Goal: Task Accomplishment & Management: Use online tool/utility

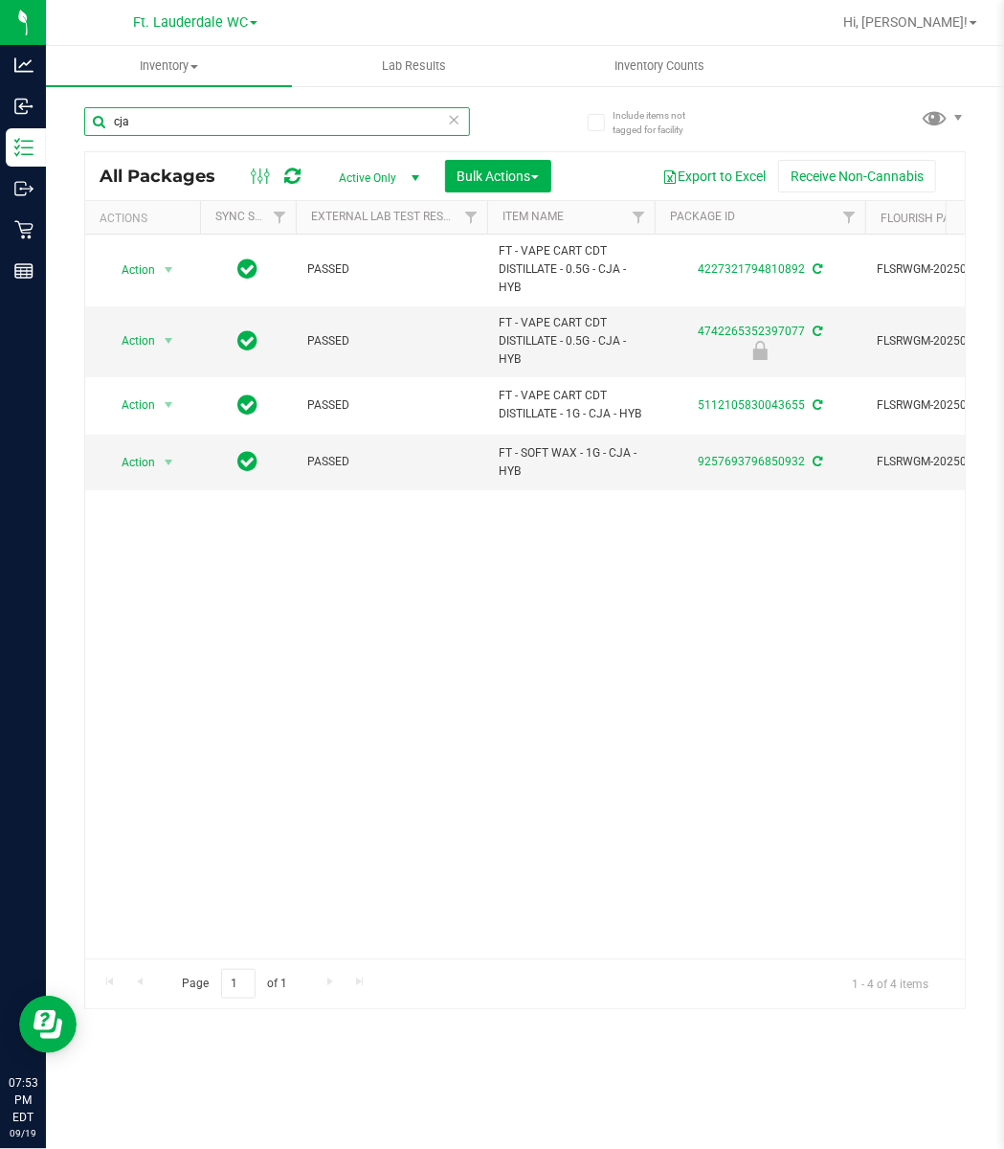
click at [146, 117] on input "cja" at bounding box center [277, 121] width 386 height 29
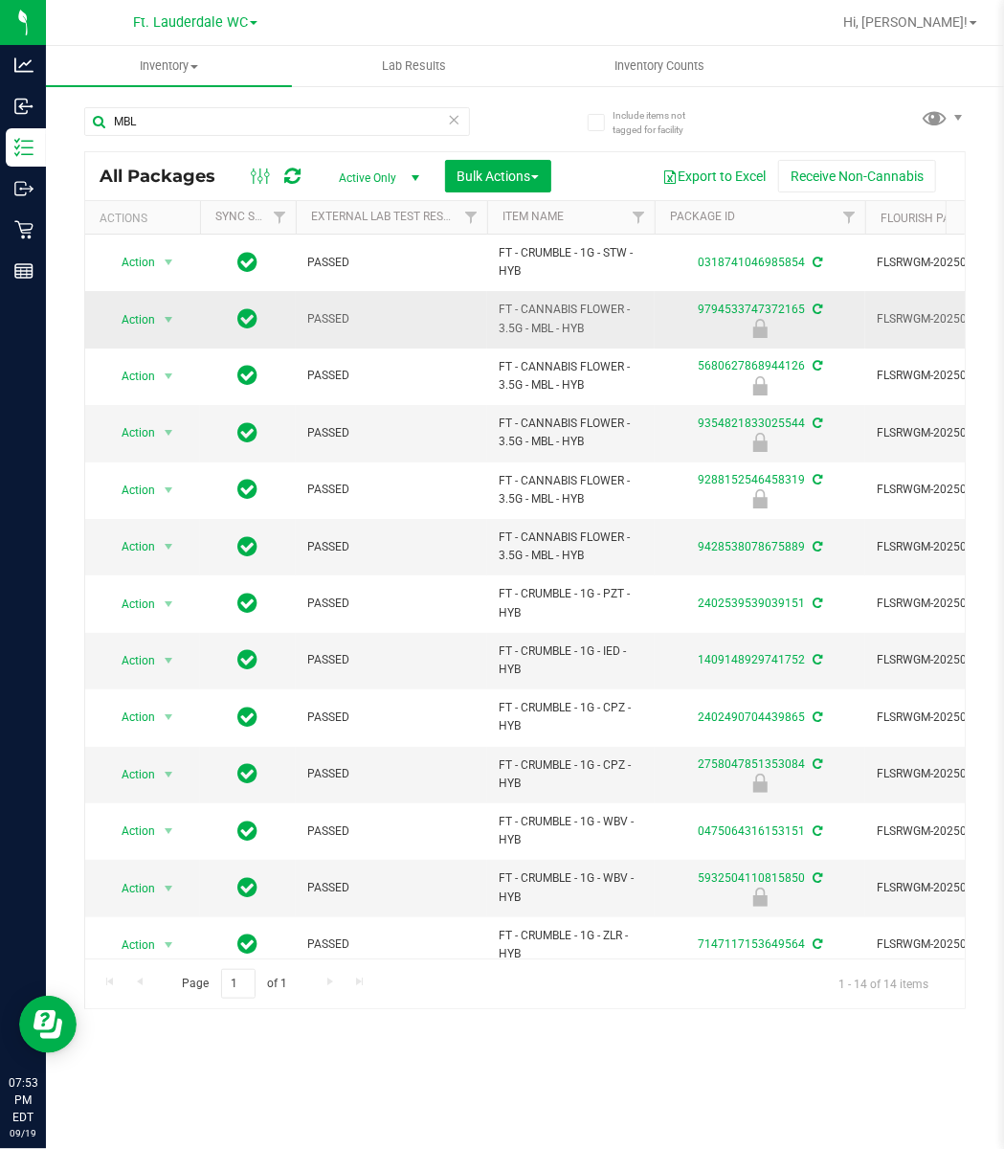
click at [565, 310] on span "FT - CANNABIS FLOWER - 3.5G - MBL - HYB" at bounding box center [571, 319] width 145 height 36
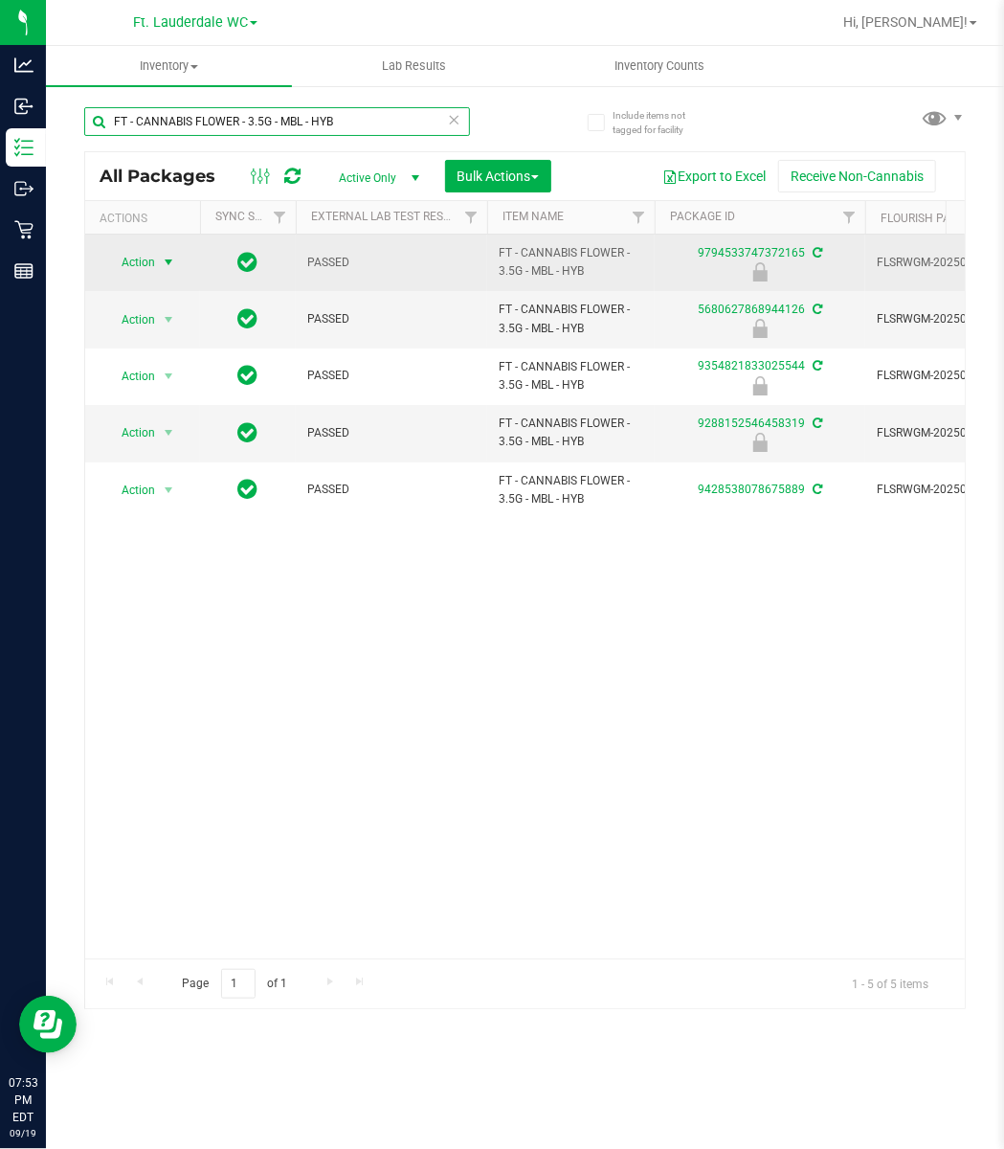
type input "FT - CANNABIS FLOWER - 3.5G - MBL - HYB"
click at [163, 262] on span "select" at bounding box center [168, 262] width 15 height 15
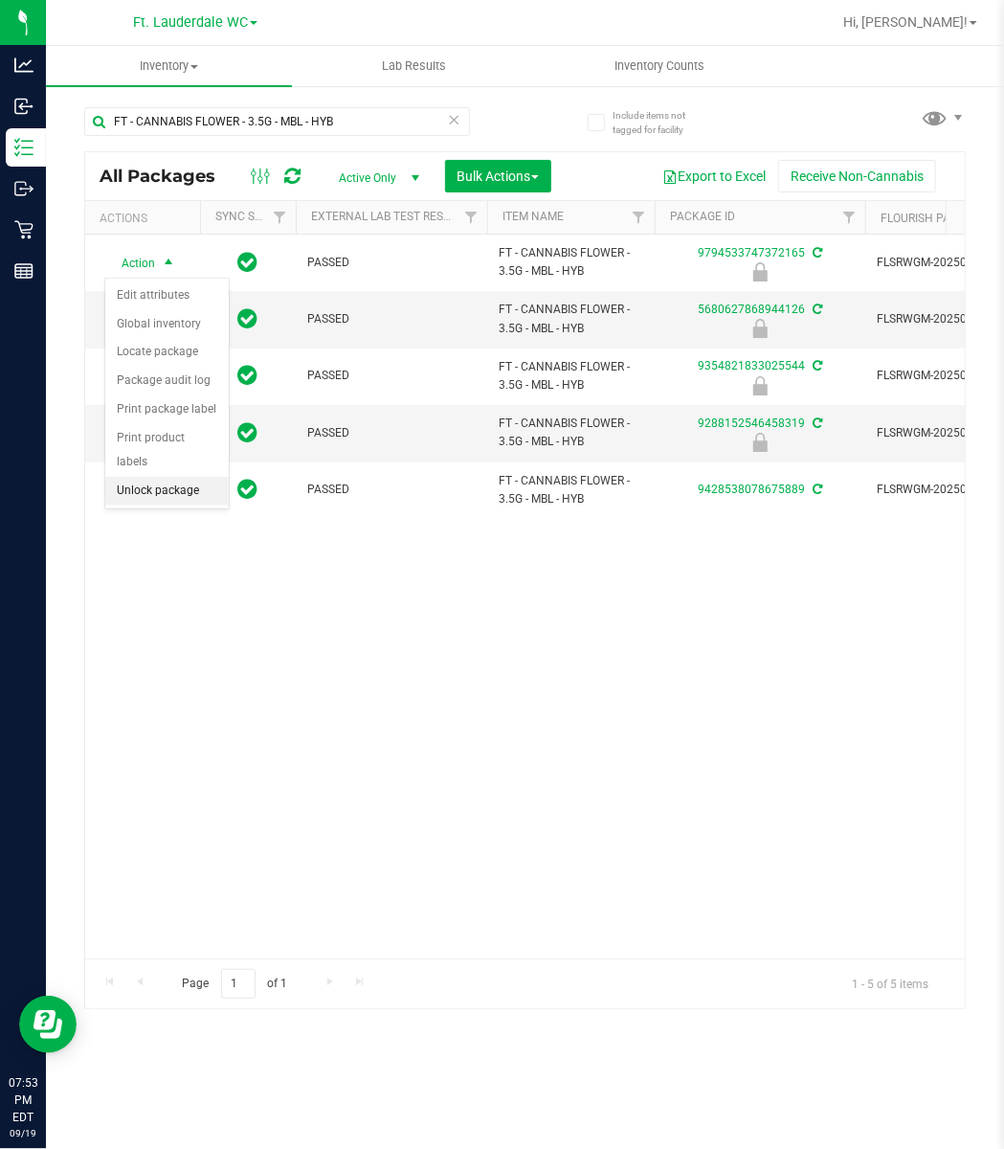
click at [174, 495] on li "Unlock package" at bounding box center [167, 491] width 124 height 29
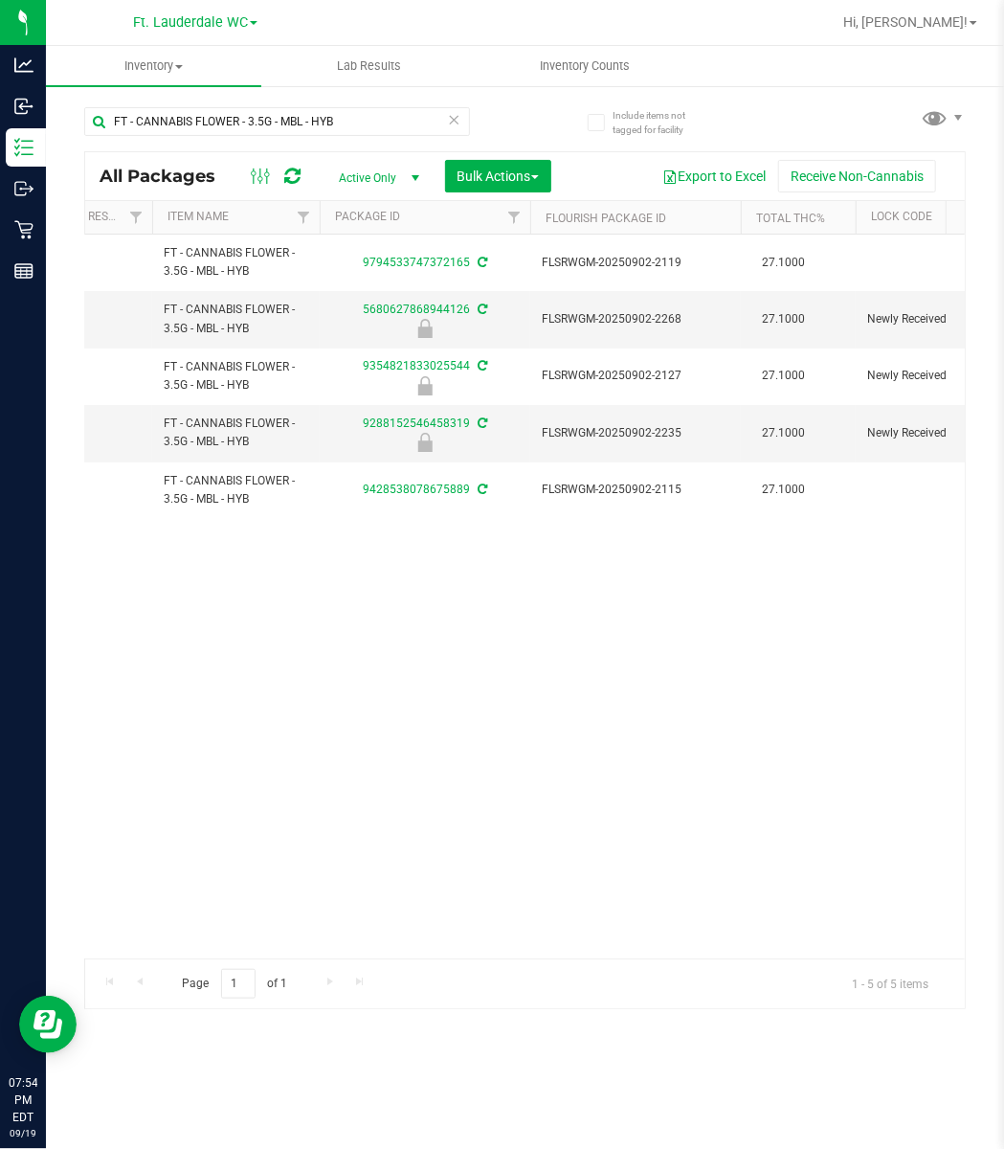
scroll to position [0, 334]
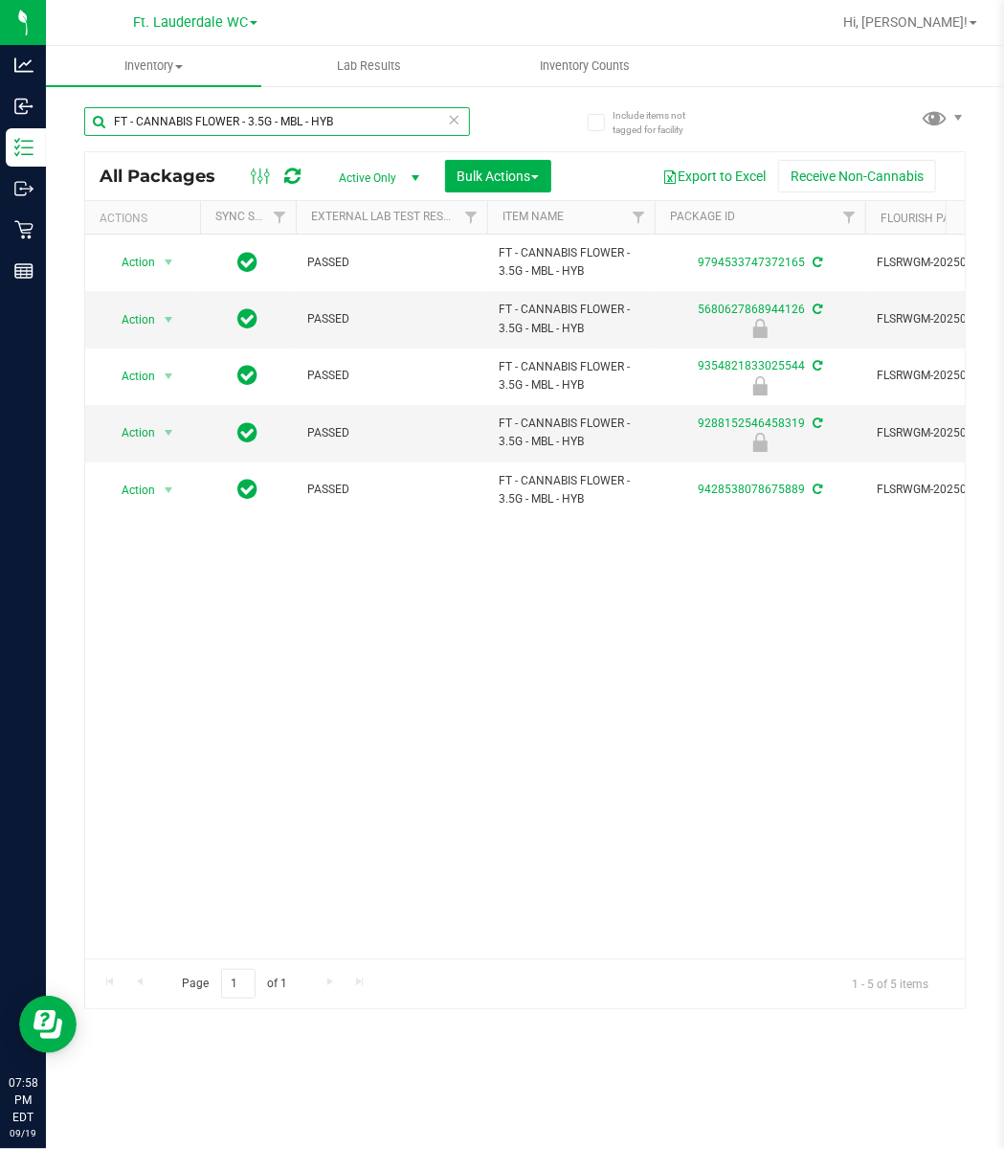
click at [366, 121] on input "FT - CANNABIS FLOWER - 3.5G - MBL - HYB" at bounding box center [277, 121] width 386 height 29
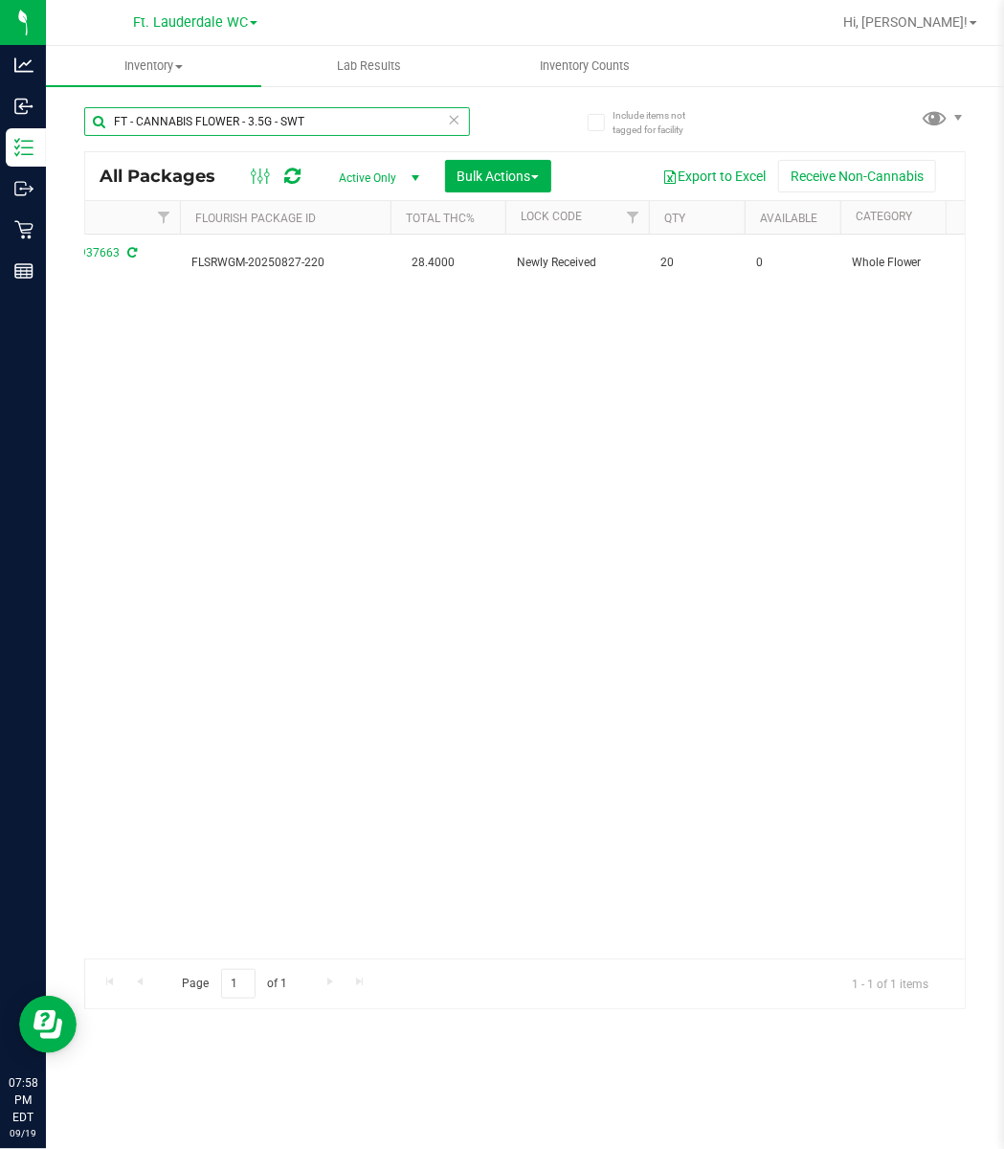
scroll to position [0, 850]
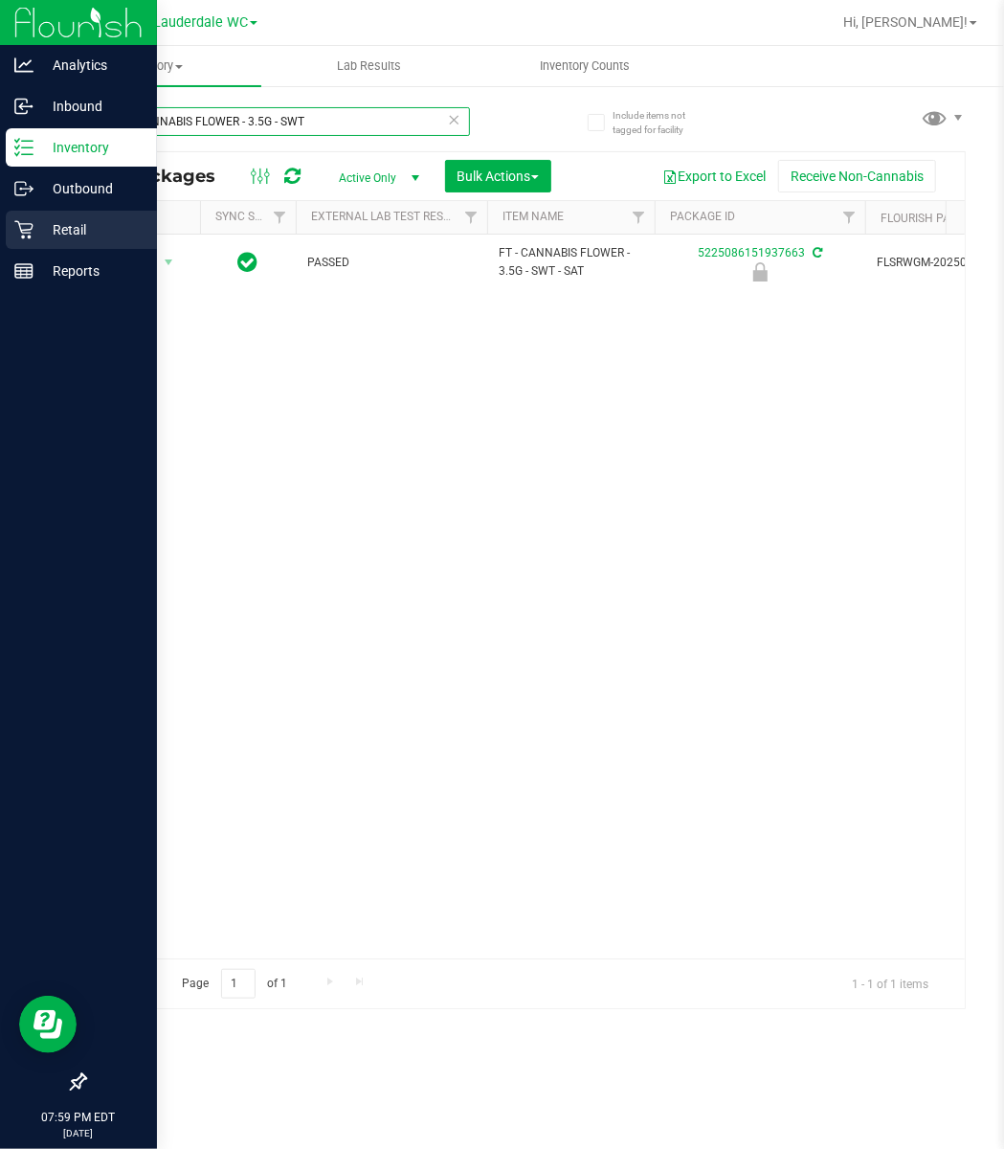
type input "FT - CANNABIS FLOWER - 3.5G - SWT"
click at [23, 230] on icon at bounding box center [23, 230] width 18 height 18
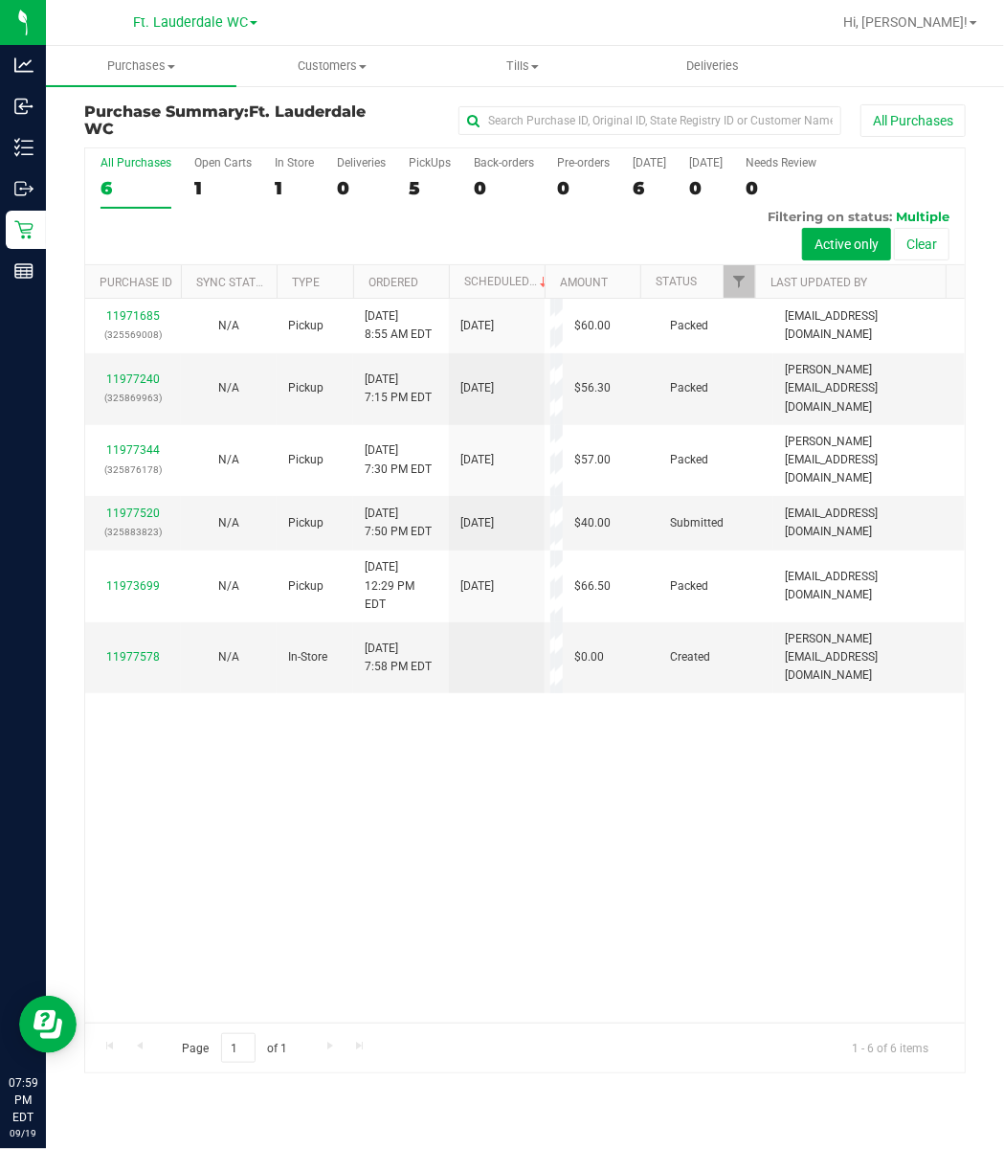
click at [293, 713] on div "11971685 (325569008) N/A Pickup [DATE] 8:55 AM EDT 9/19/2025 $60.00 Packed [EMA…" at bounding box center [525, 661] width 880 height 724
click at [261, 724] on div "11971685 (325569008) N/A Pickup [DATE] 8:55 AM EDT 9/19/2025 $60.00 Packed [EMA…" at bounding box center [525, 661] width 880 height 724
click at [124, 505] on div "11977520 (325883823)" at bounding box center [133, 523] width 73 height 36
click at [147, 506] on link "11977520" at bounding box center [133, 512] width 54 height 13
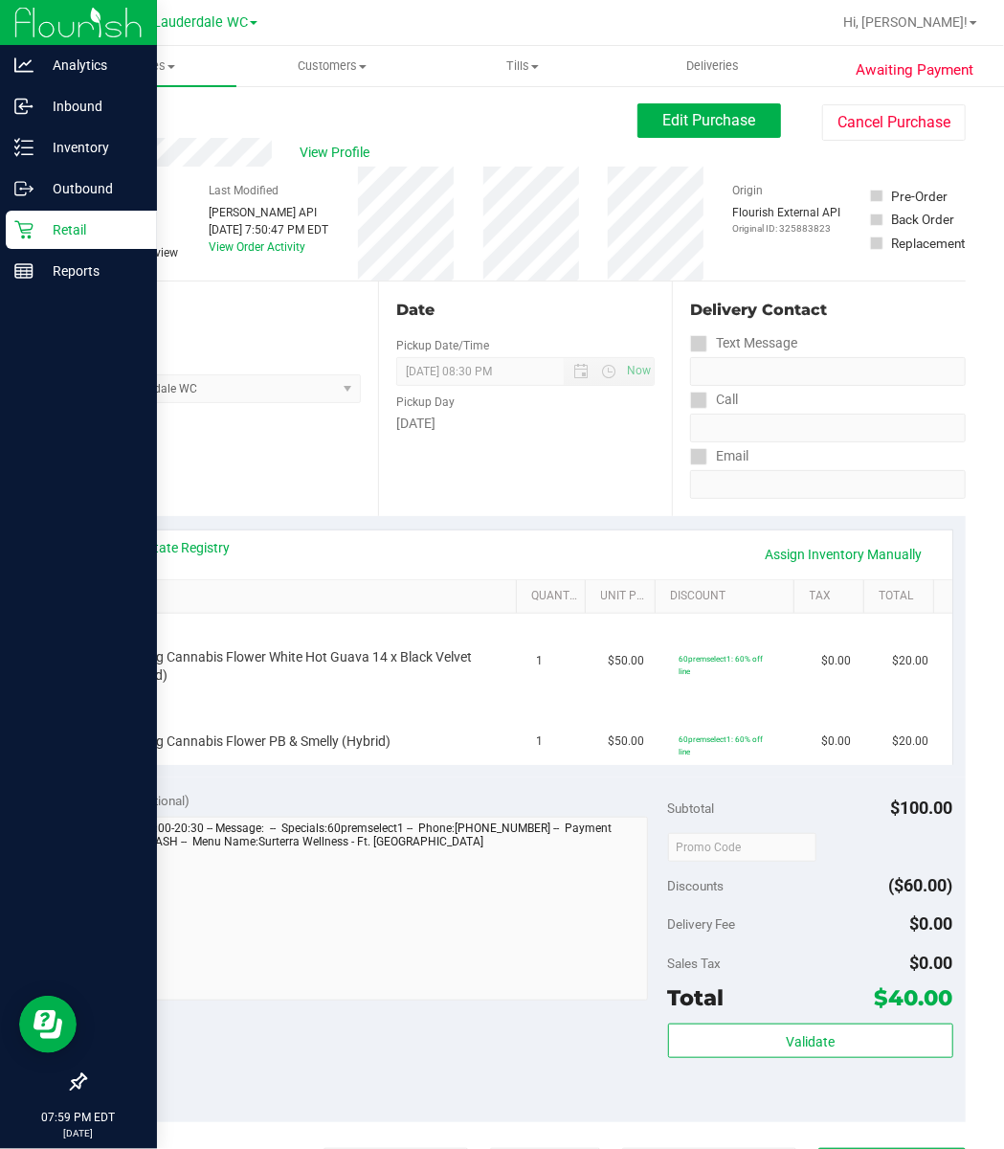
click at [39, 234] on p "Retail" at bounding box center [91, 229] width 115 height 23
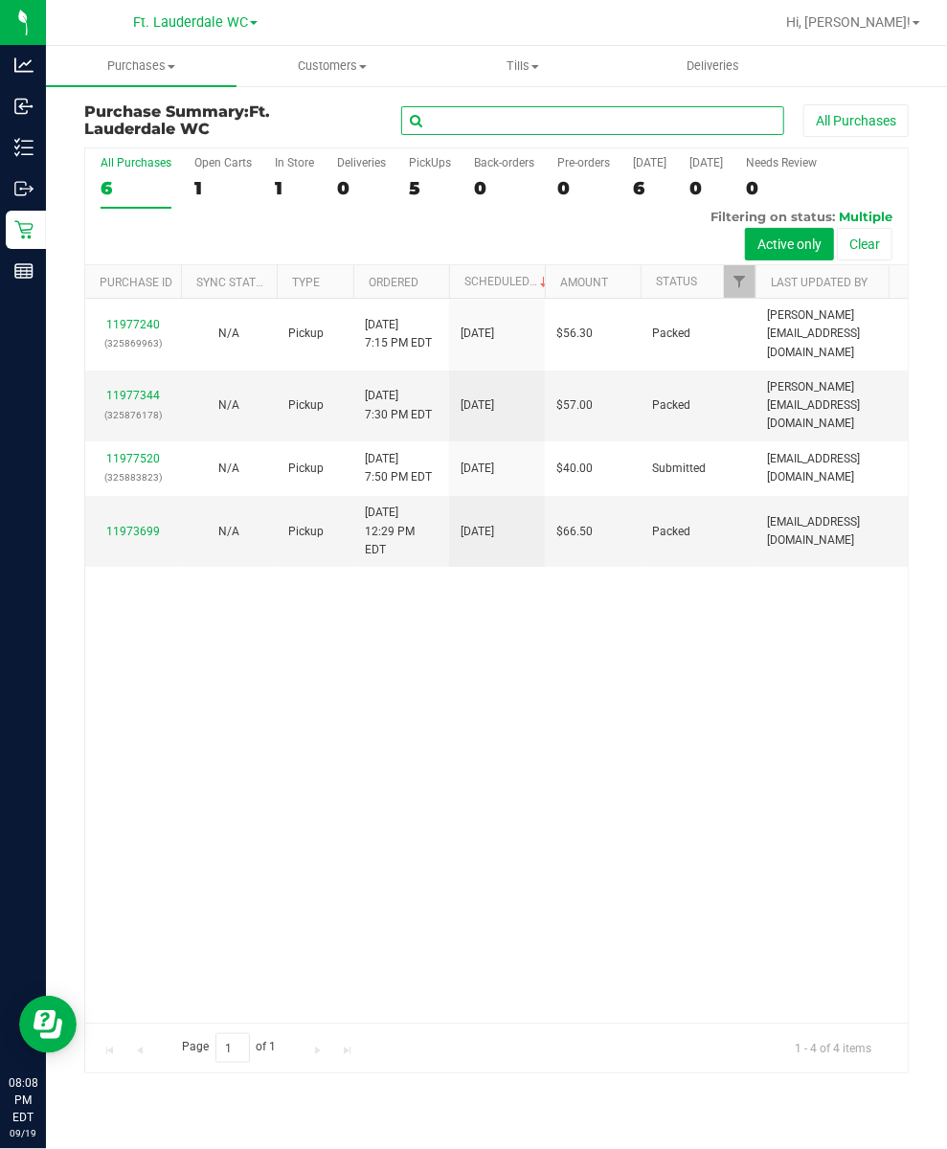
click at [453, 111] on input "text" at bounding box center [592, 120] width 383 height 29
click at [458, 128] on input "text" at bounding box center [592, 120] width 383 height 29
click at [458, 127] on input "text" at bounding box center [592, 120] width 383 height 29
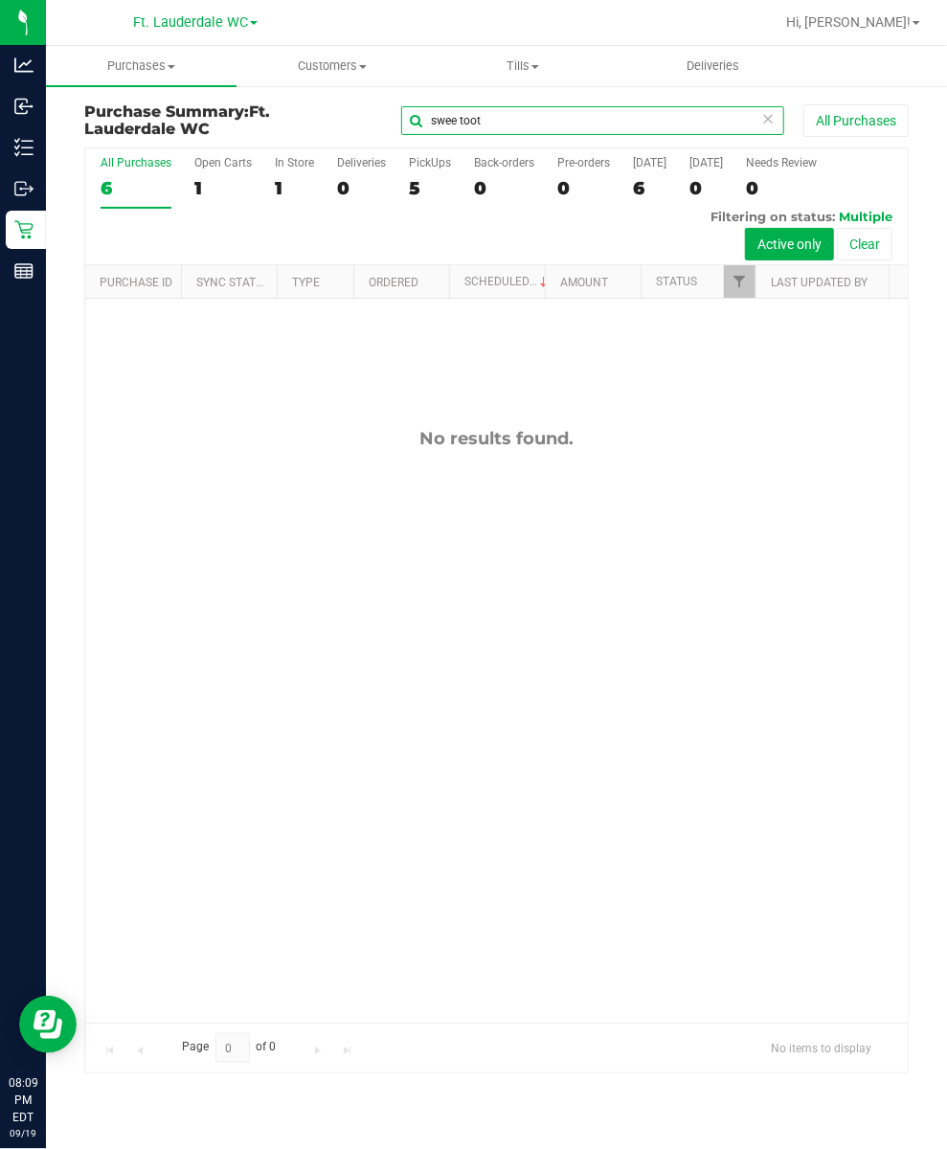
type input "swee tooth"
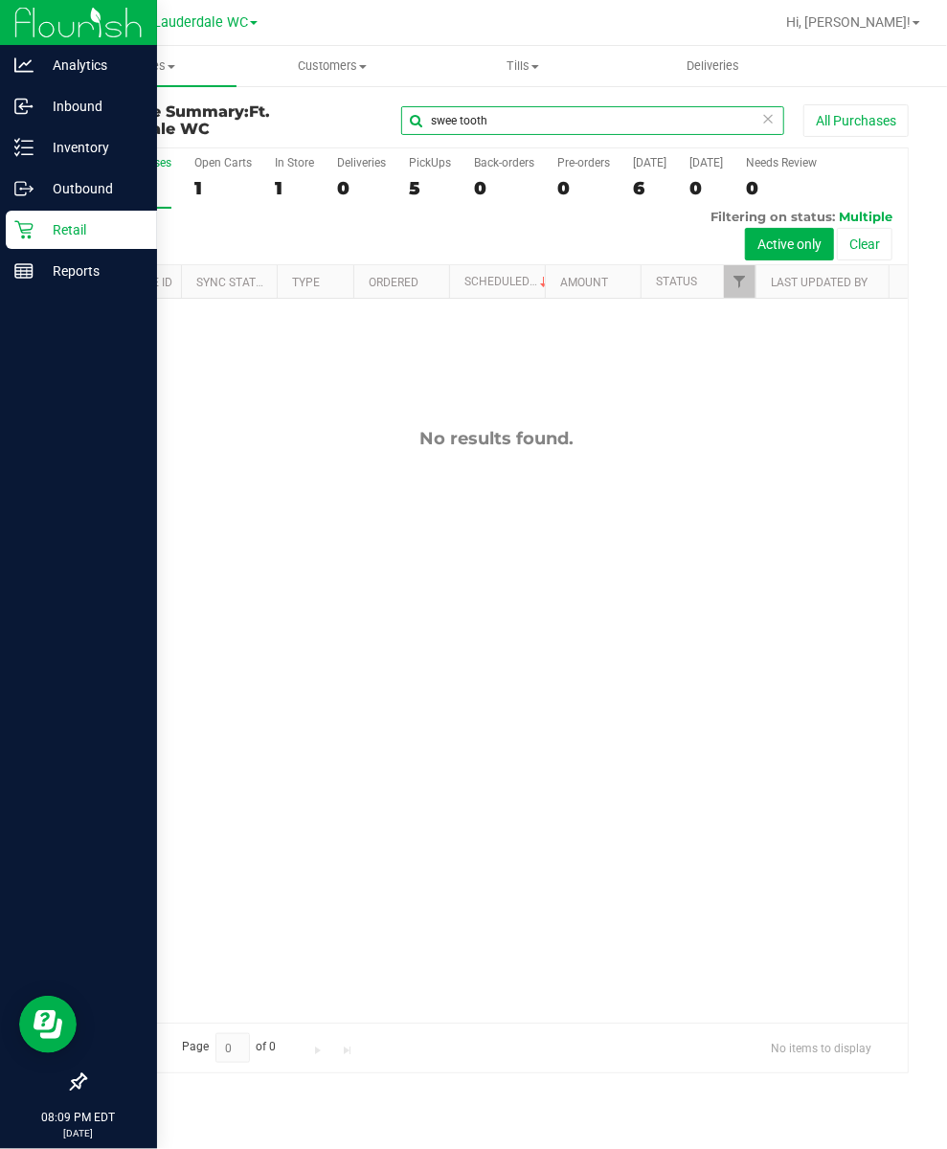
drag, startPoint x: 515, startPoint y: 130, endPoint x: 23, endPoint y: 246, distance: 505.6
click at [23, 246] on div "Analytics Inbound Inventory Outbound Retail Reports 08:09 PM EDT [DATE] 09/19 F…" at bounding box center [473, 574] width 947 height 1149
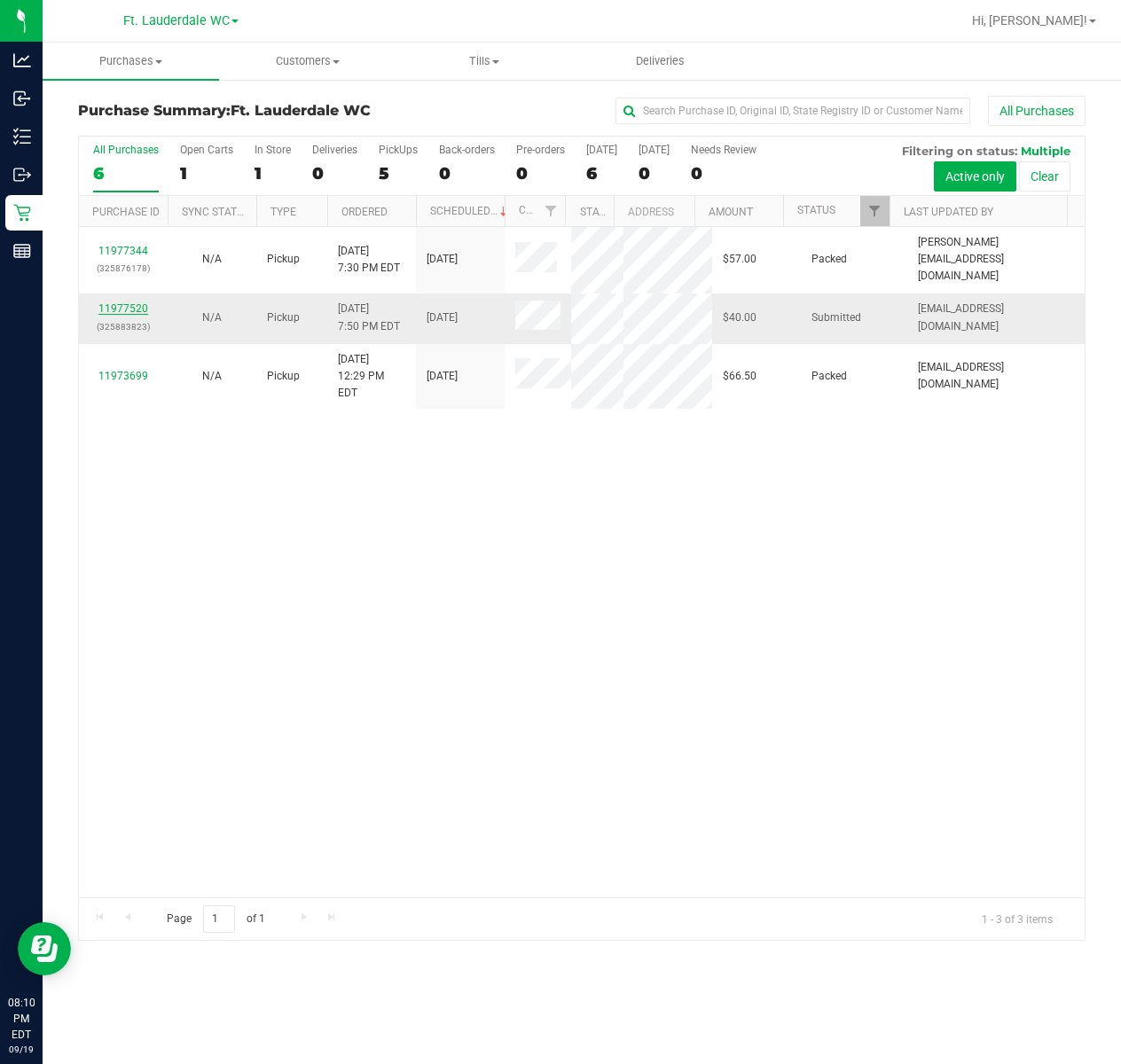
click at [138, 302] on link "11977520" at bounding box center [123, 307] width 50 height 12
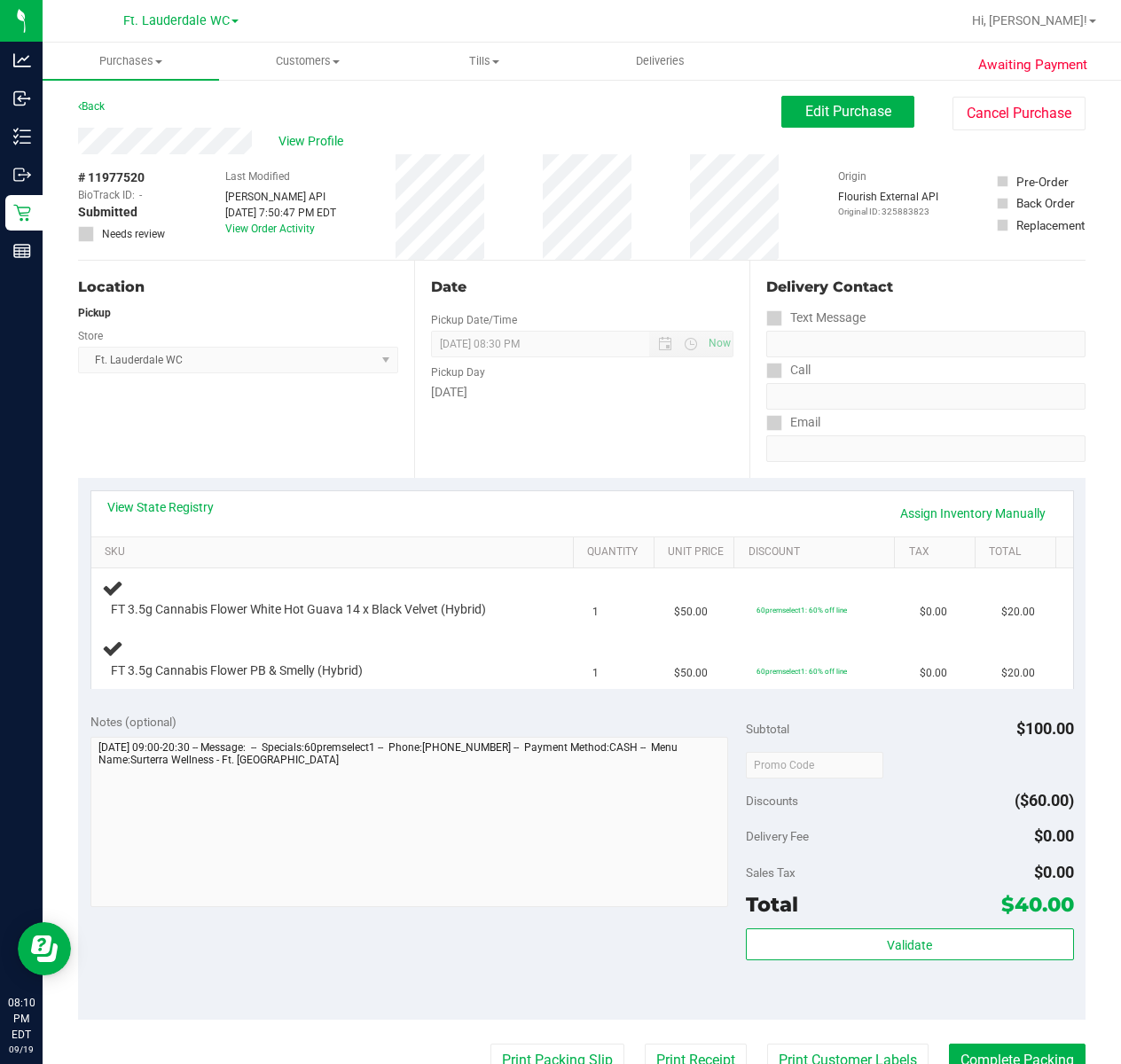
click at [506, 525] on div "View State Registry Assign Inventory Manually" at bounding box center [582, 513] width 950 height 31
click at [458, 671] on div "FT 3.5g Cannabis Flower PB & Smelly (Hybrid)" at bounding box center [318, 670] width 432 height 18
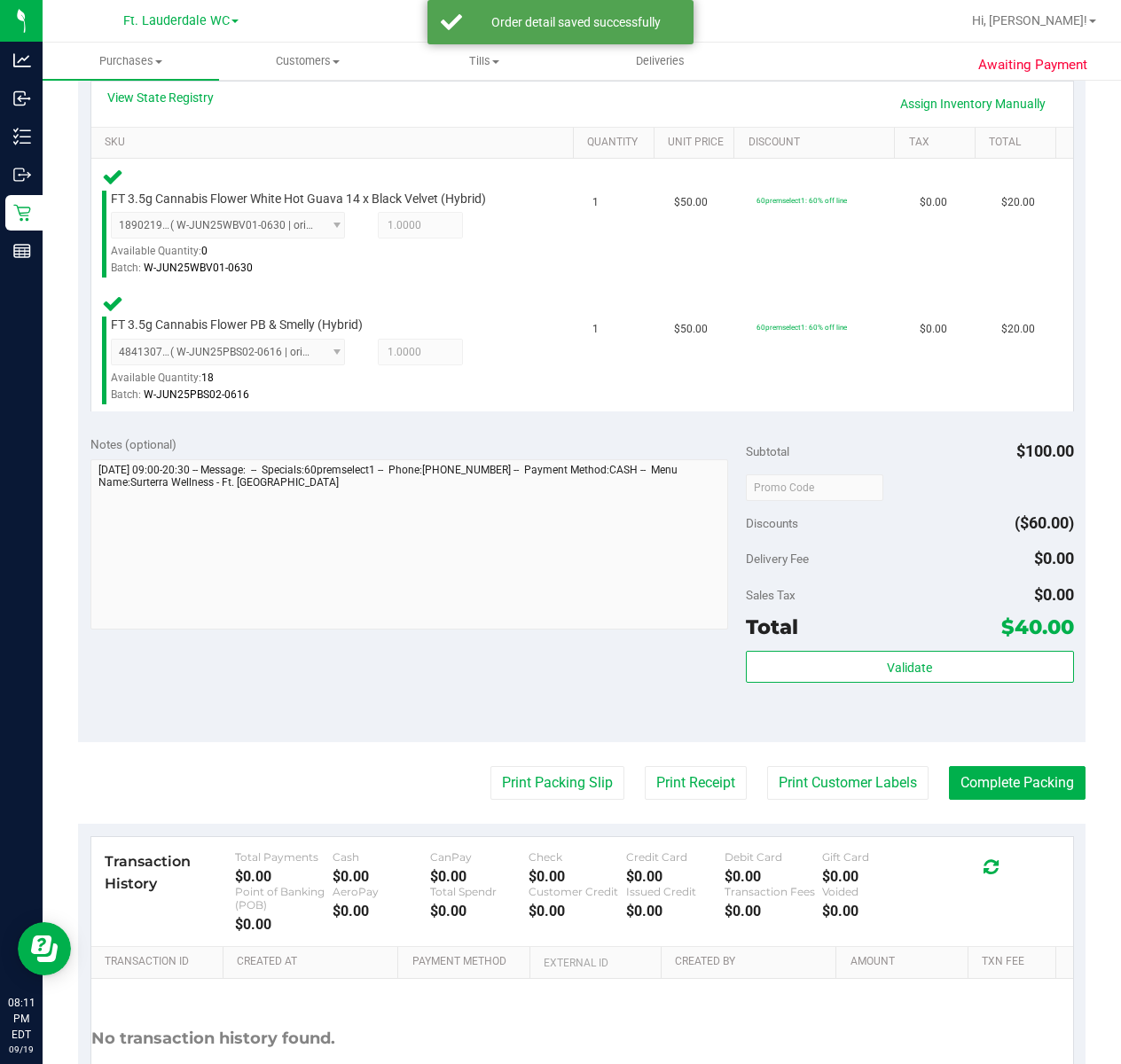
scroll to position [472, 0]
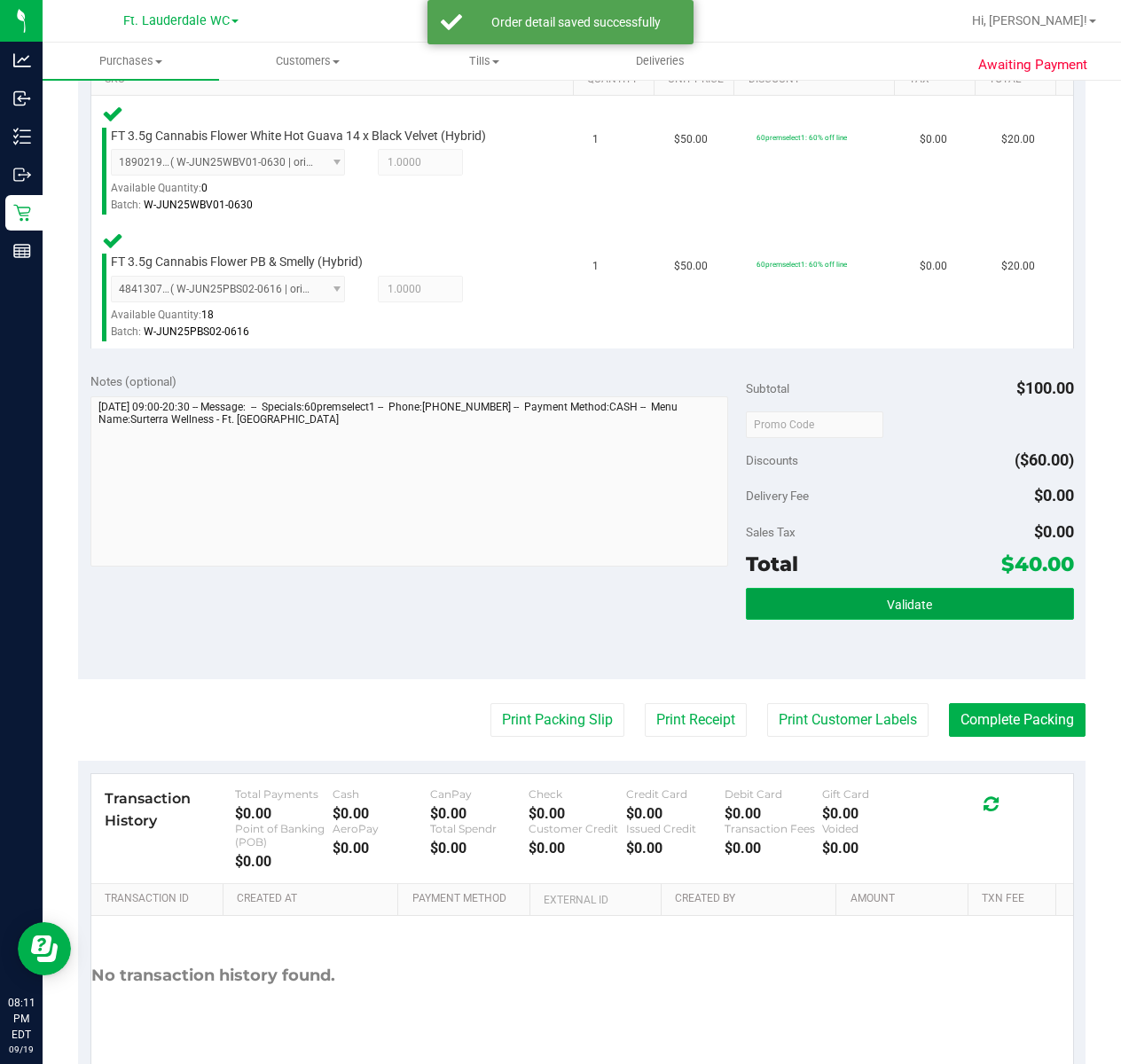
click at [809, 619] on button "Validate" at bounding box center [910, 604] width 328 height 31
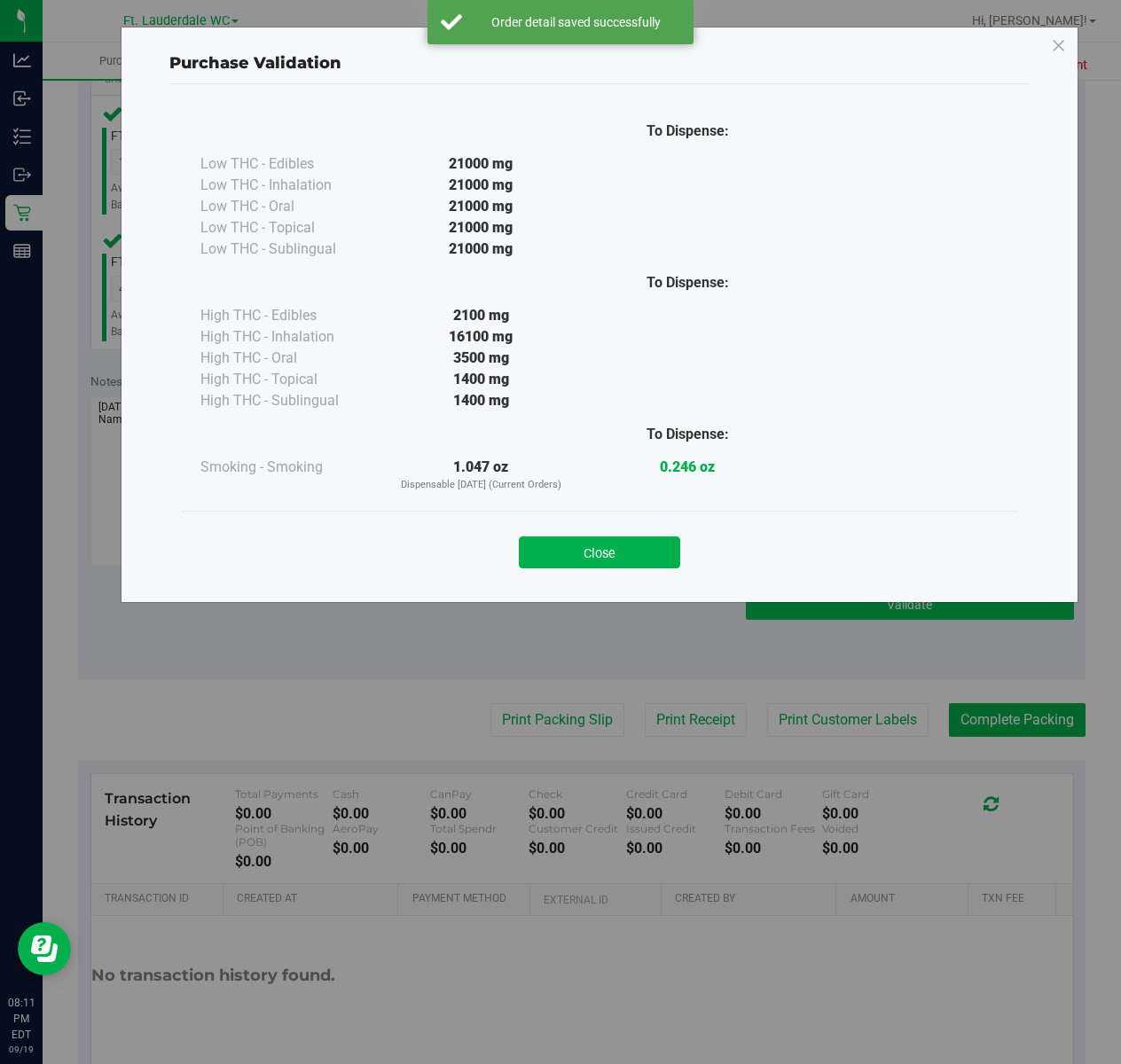
drag, startPoint x: 573, startPoint y: 552, endPoint x: 775, endPoint y: 618, distance: 212.5
click at [574, 552] on button "Close" at bounding box center [599, 552] width 161 height 31
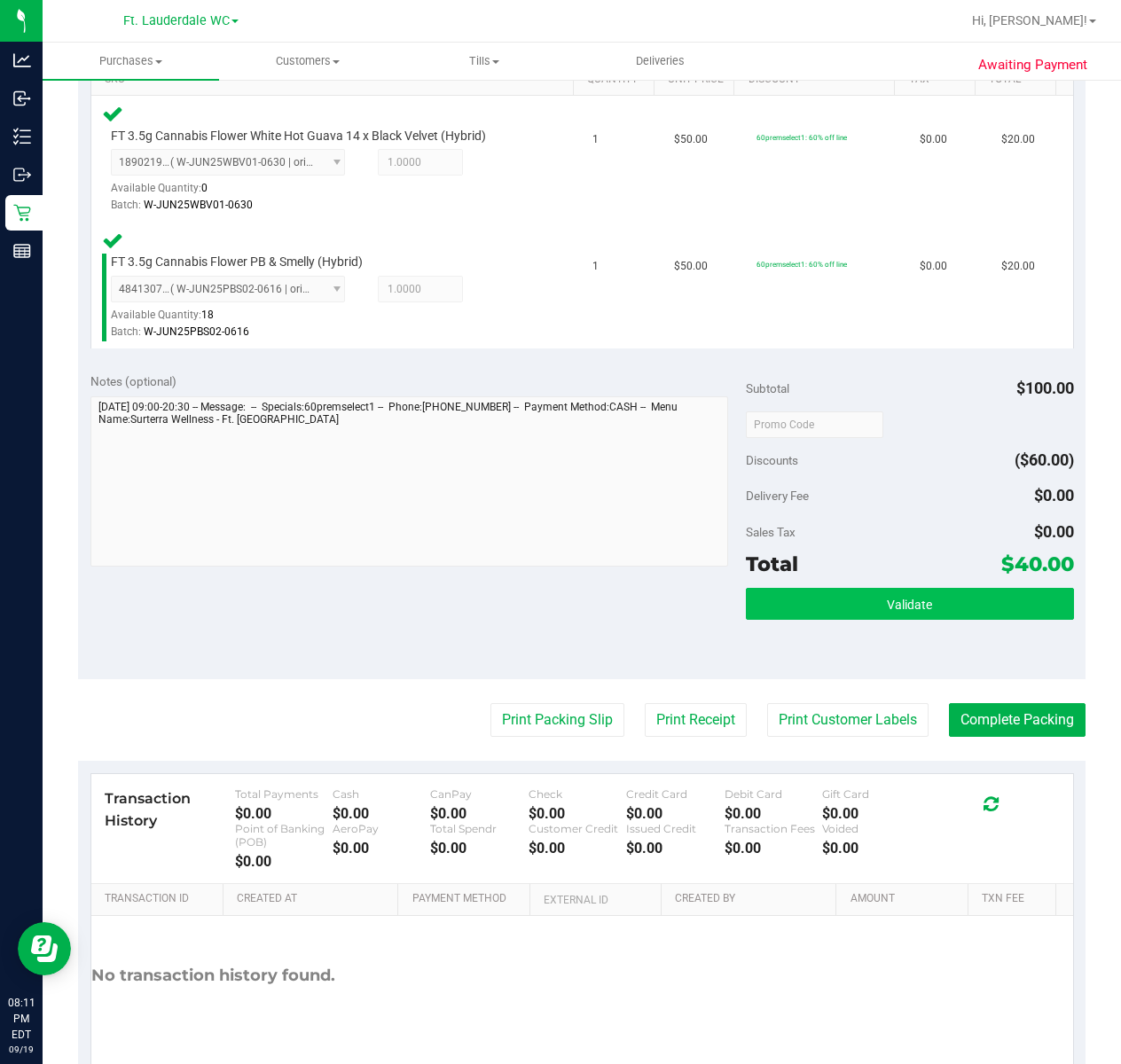
drag, startPoint x: 892, startPoint y: 566, endPoint x: 906, endPoint y: 596, distance: 33.1
click at [894, 569] on div "Total $40.00" at bounding box center [910, 564] width 328 height 31
click at [908, 605] on span "Validate" at bounding box center [909, 604] width 45 height 14
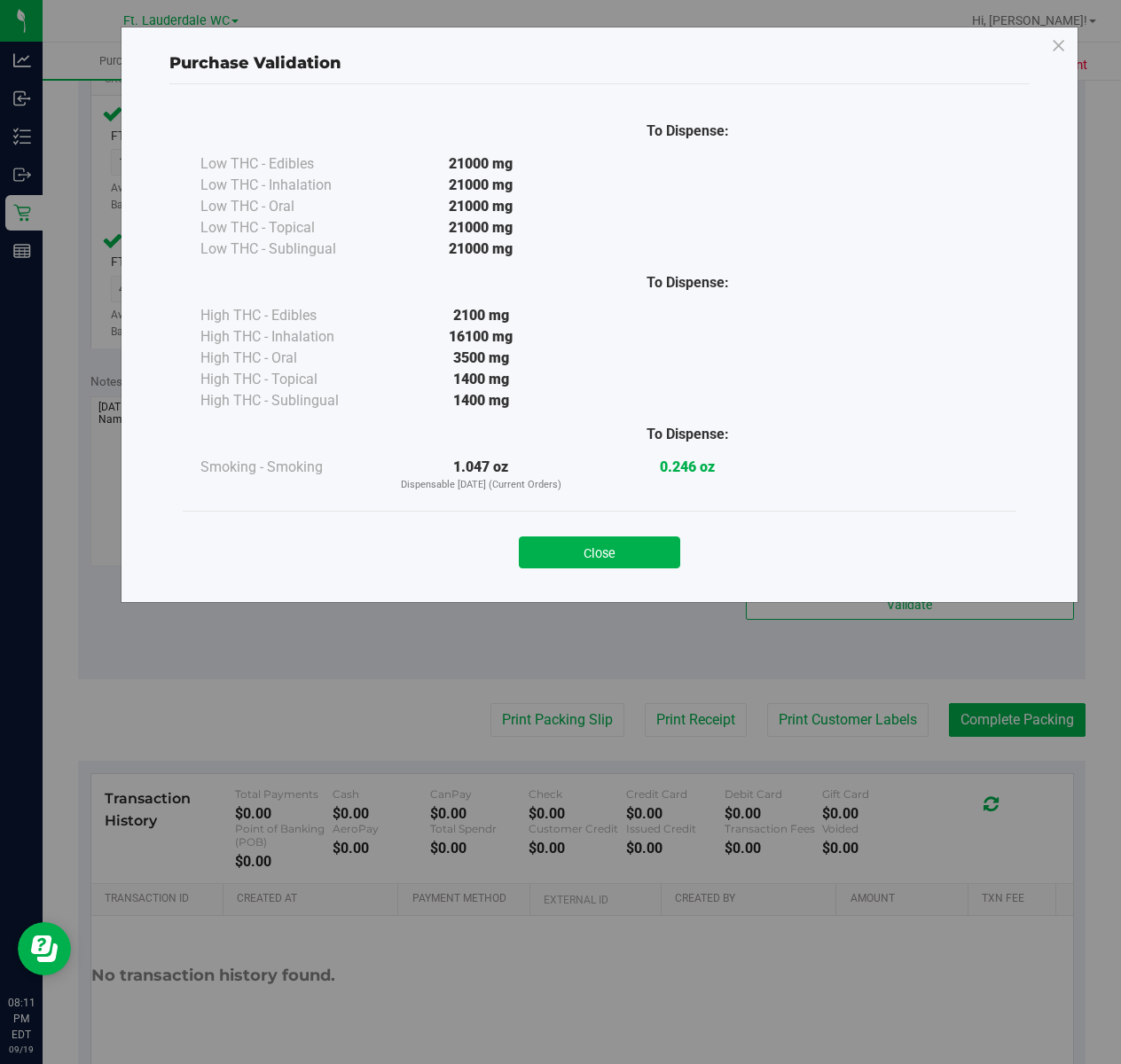
drag, startPoint x: 648, startPoint y: 562, endPoint x: 740, endPoint y: 628, distance: 113.2
click at [699, 603] on div "Purchase Validation To Dispense: Low THC - Edibles 21000 mg" at bounding box center [599, 315] width 958 height 576
click at [1032, 724] on div "Purchase Validation To Dispense: Low THC - Edibles 21000 mg" at bounding box center [567, 532] width 1135 height 1064
click at [644, 550] on button "Close" at bounding box center [599, 552] width 161 height 31
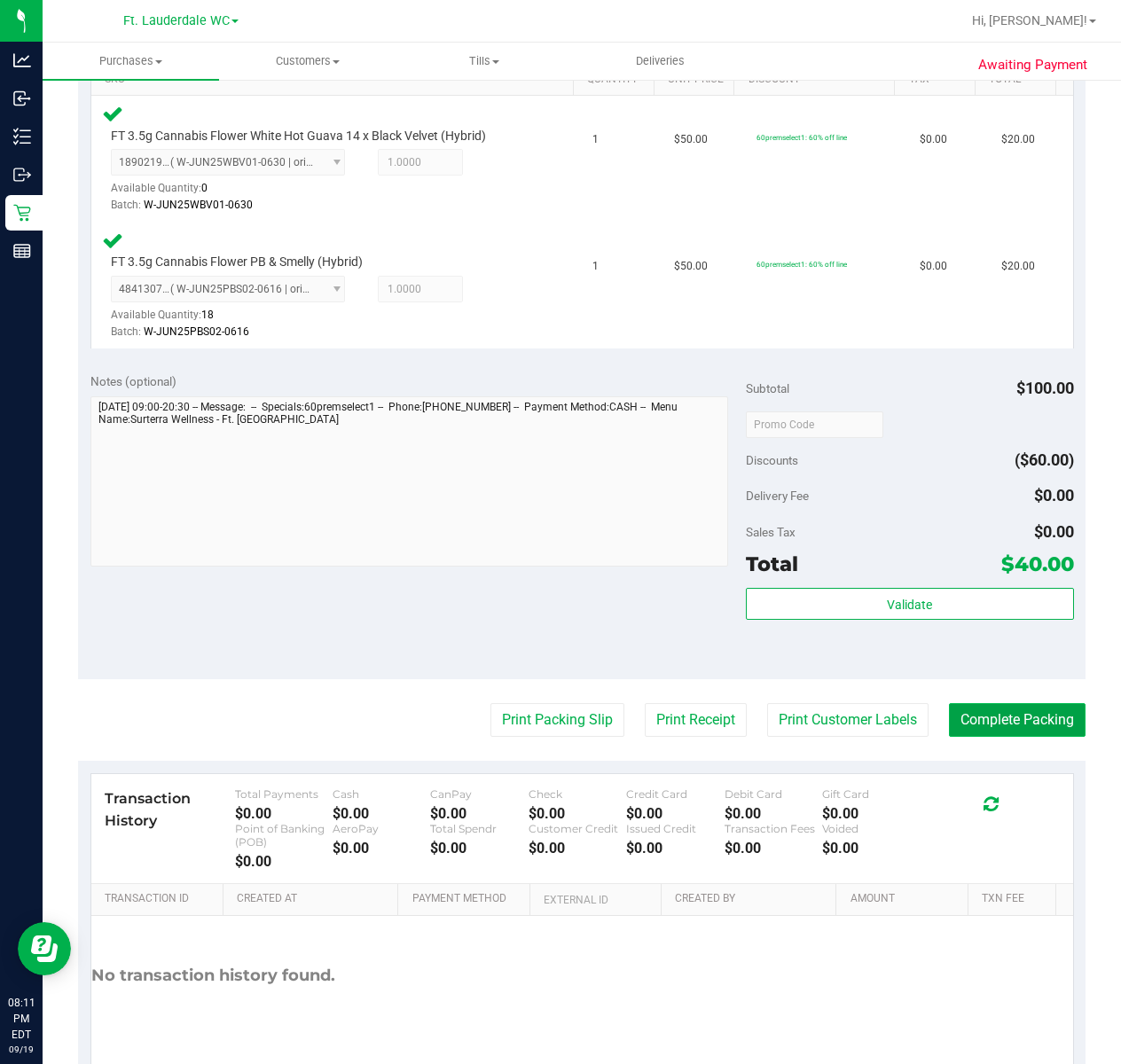
click at [1001, 719] on button "Complete Packing" at bounding box center [1016, 720] width 136 height 33
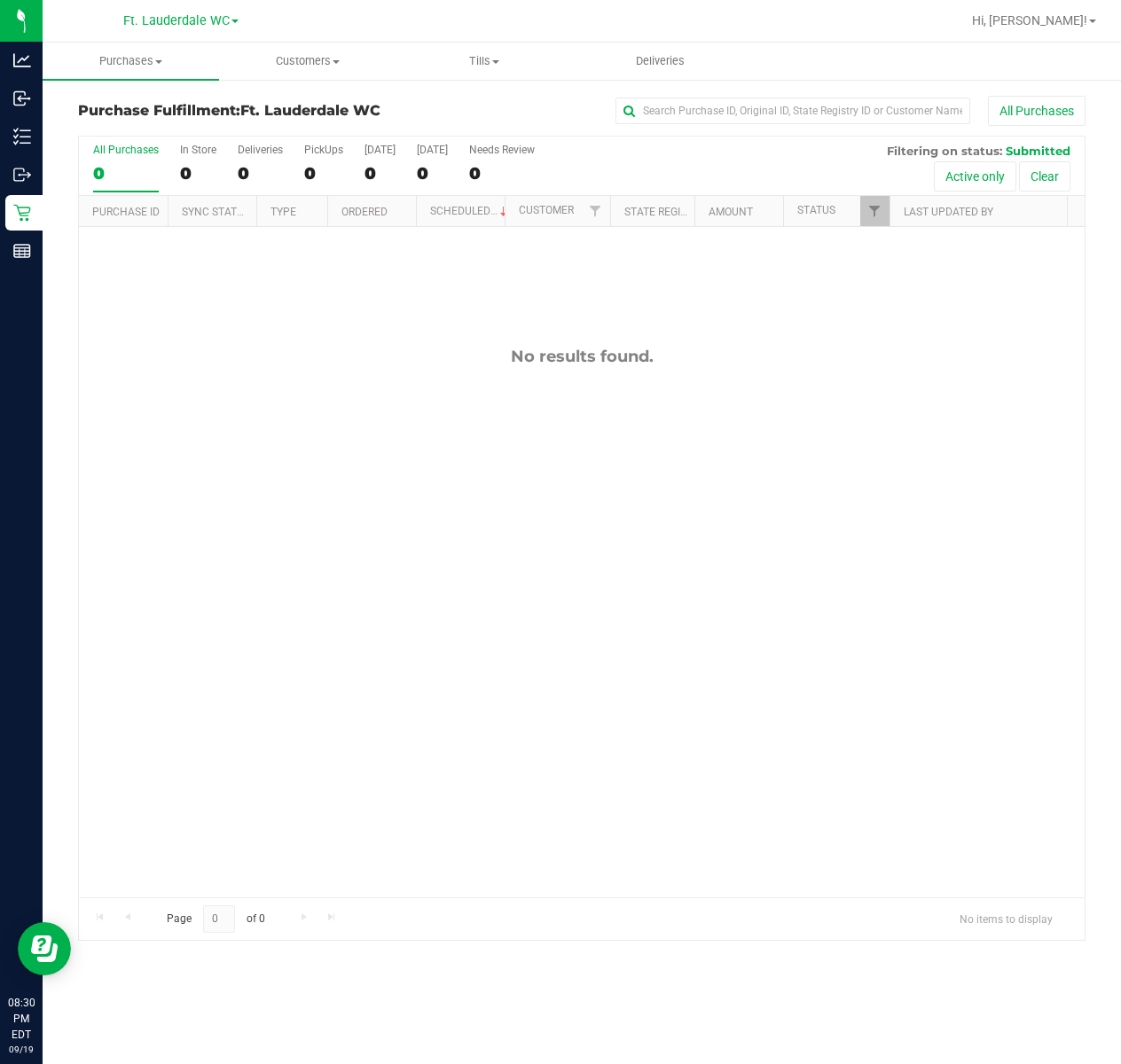
click at [1052, 35] on div "Hi, [PERSON_NAME]!" at bounding box center [1034, 21] width 138 height 31
click at [1052, 27] on span "Hi, [PERSON_NAME]!" at bounding box center [1029, 19] width 115 height 14
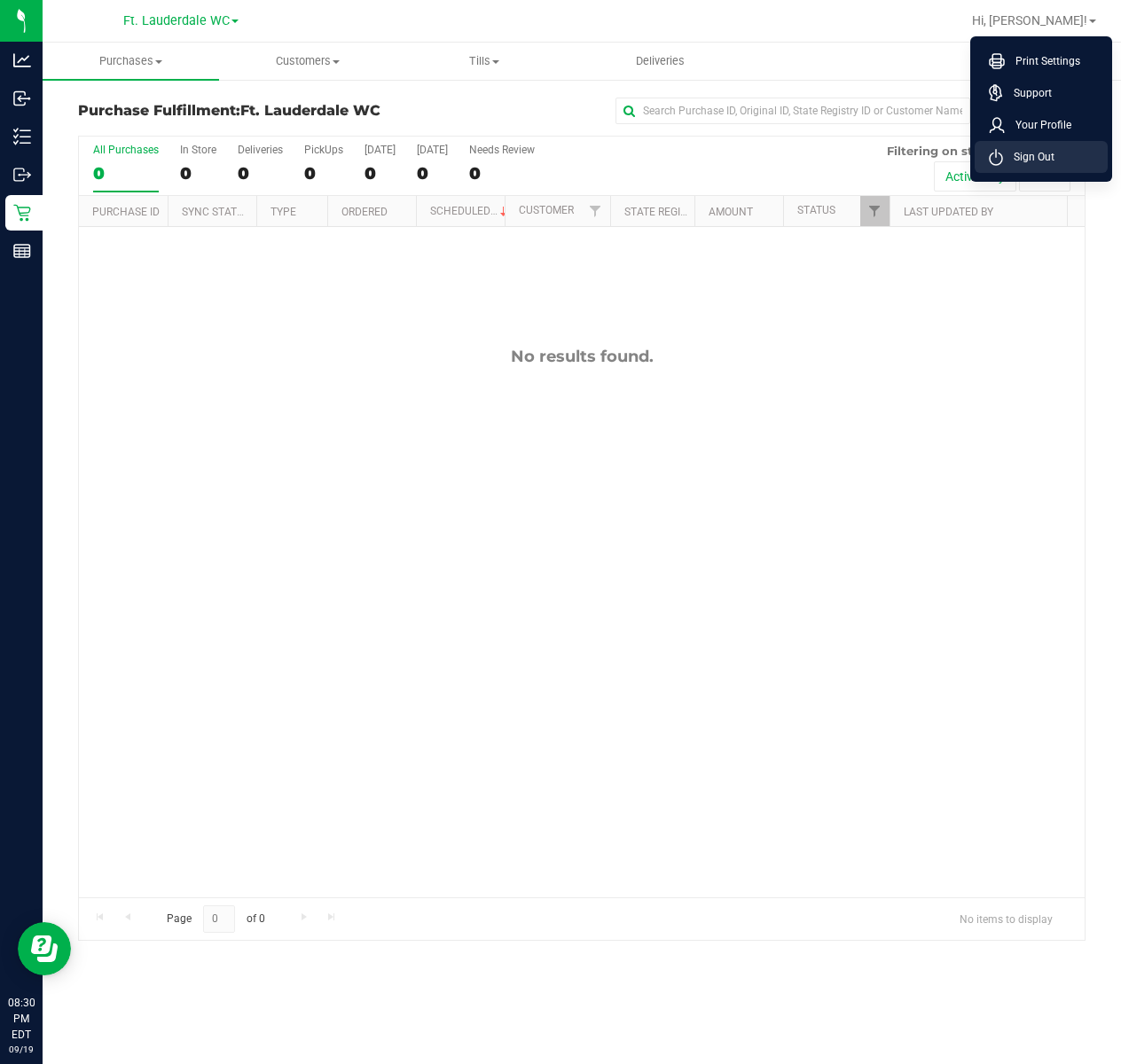
click at [1023, 163] on span "Sign Out" at bounding box center [1029, 156] width 52 height 18
